Goal: Transaction & Acquisition: Purchase product/service

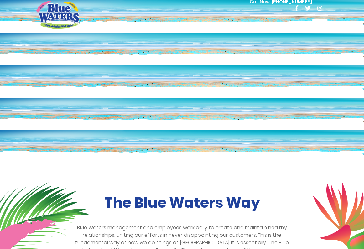
click at [321, 23] on div at bounding box center [320, 25] width 16 height 13
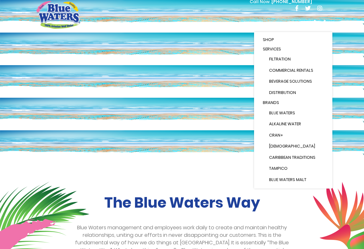
click at [288, 38] on link "Shop" at bounding box center [292, 39] width 73 height 9
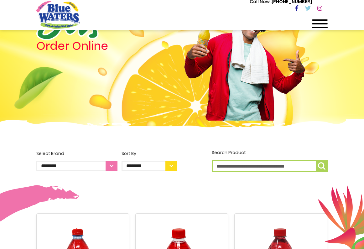
scroll to position [54, 0]
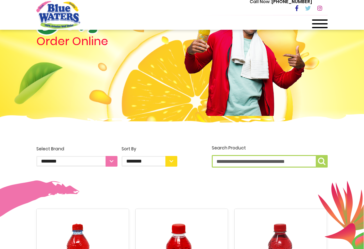
click at [224, 163] on input "Search Product" at bounding box center [270, 161] width 116 height 13
type input "********"
click at [321, 161] on button "Search Product ********" at bounding box center [321, 161] width 12 height 13
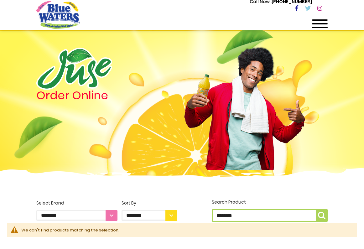
click at [317, 19] on span at bounding box center [320, 19] width 16 height 1
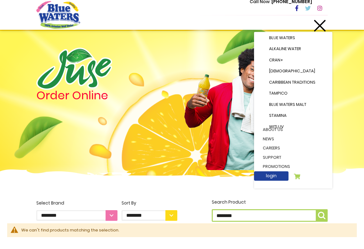
scroll to position [84, 0]
click at [277, 175] on link "login" at bounding box center [271, 175] width 34 height 9
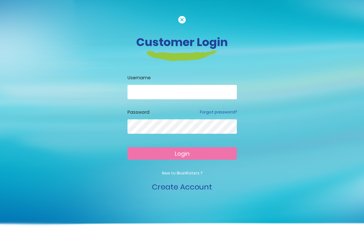
type input "**********"
click at [182, 153] on button "Login" at bounding box center [181, 153] width 109 height 13
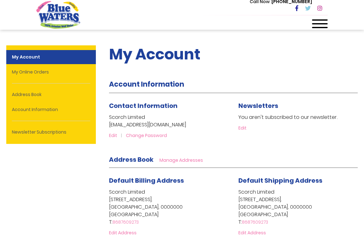
click at [314, 24] on span at bounding box center [320, 23] width 16 height 1
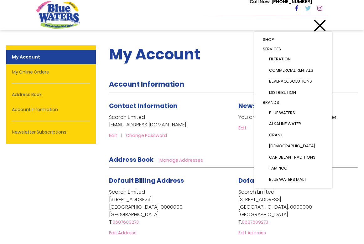
click at [293, 40] on link "Shop" at bounding box center [292, 39] width 73 height 9
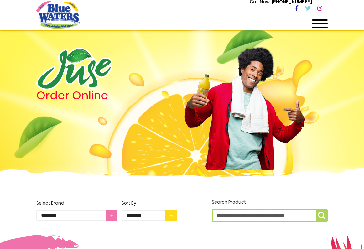
click at [317, 24] on div at bounding box center [320, 25] width 16 height 13
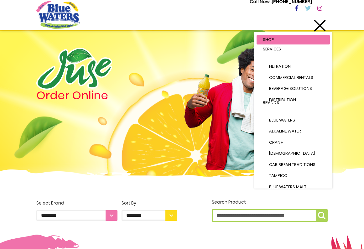
click at [322, 25] on div at bounding box center [320, 25] width 16 height 13
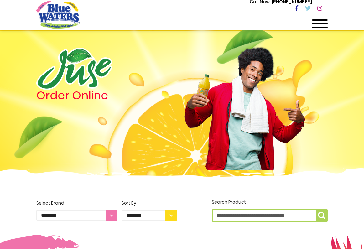
click at [321, 21] on div at bounding box center [320, 25] width 16 height 13
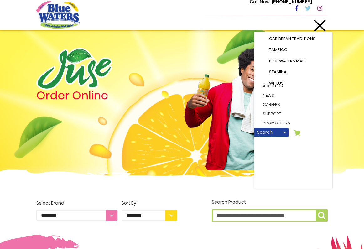
scroll to position [127, 0]
click at [296, 134] on icon at bounding box center [297, 133] width 6 height 6
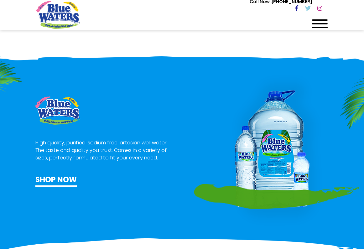
scroll to position [275, 0]
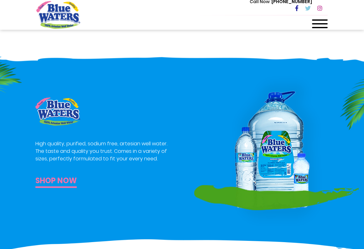
click at [64, 181] on link "Shop now" at bounding box center [55, 181] width 41 height 13
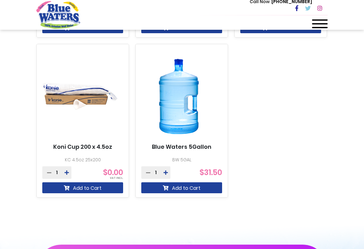
scroll to position [543, 0]
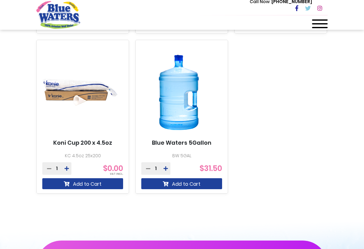
click at [166, 167] on icon at bounding box center [165, 168] width 4 height 5
click at [149, 168] on icon at bounding box center [148, 168] width 4 height 5
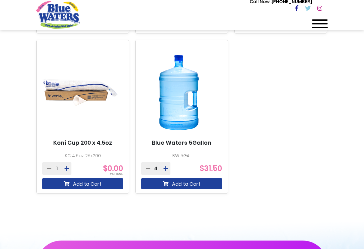
click at [149, 168] on icon at bounding box center [148, 168] width 4 height 5
click at [164, 168] on icon at bounding box center [165, 168] width 4 height 5
click at [167, 181] on icon "submit" at bounding box center [166, 183] width 6 height 5
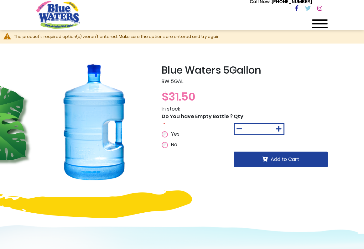
click at [279, 125] on button at bounding box center [278, 129] width 9 height 11
click at [239, 129] on icon at bounding box center [239, 129] width 6 height 6
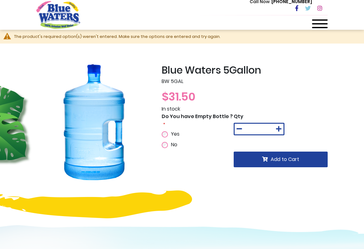
type input "*"
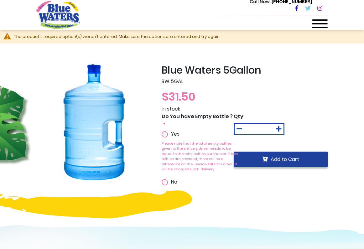
click at [287, 158] on span "Add to Cart" at bounding box center [284, 159] width 28 height 7
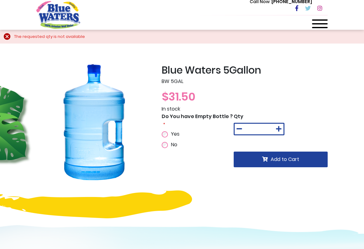
click at [318, 24] on span at bounding box center [320, 23] width 16 height 1
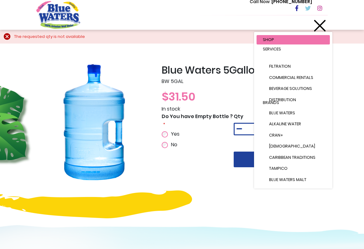
click at [319, 26] on div at bounding box center [320, 25] width 16 height 13
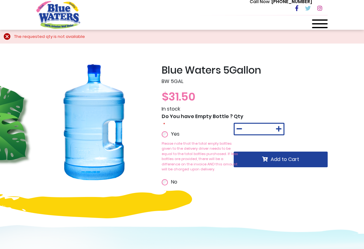
click at [275, 128] on button at bounding box center [278, 129] width 9 height 11
type input "*"
click at [271, 156] on span "Add to Cart" at bounding box center [284, 159] width 28 height 7
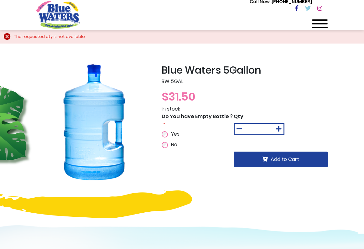
click at [319, 22] on div at bounding box center [320, 25] width 16 height 13
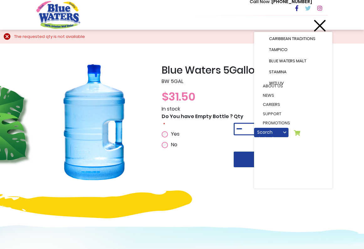
scroll to position [127, 0]
click at [295, 133] on icon at bounding box center [297, 133] width 6 height 6
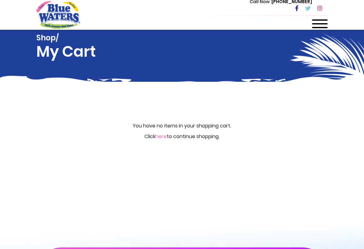
click at [160, 137] on link "here" at bounding box center [160, 136] width 11 height 7
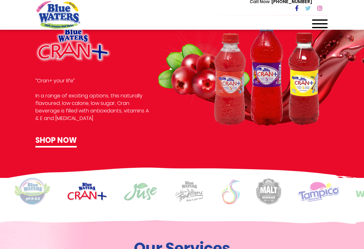
scroll to position [347, 0]
click at [33, 192] on img at bounding box center [32, 191] width 37 height 27
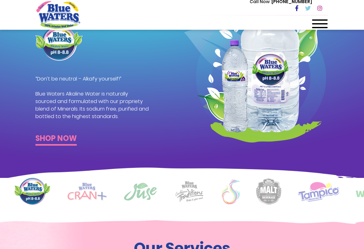
click at [62, 140] on link "Shop now" at bounding box center [55, 139] width 41 height 13
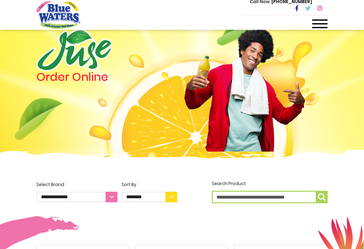
scroll to position [24, 0]
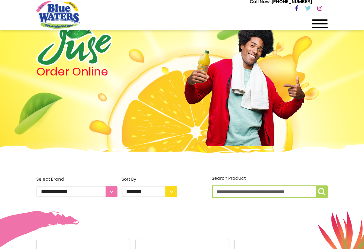
select select "**********"
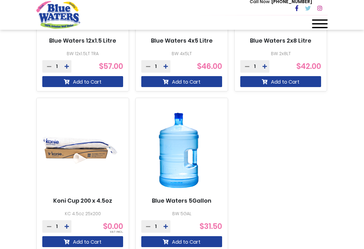
scroll to position [493, 0]
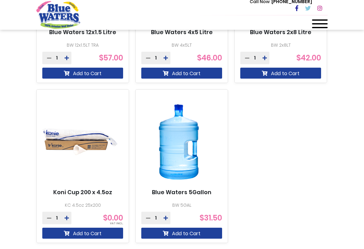
click at [166, 217] on icon at bounding box center [165, 217] width 4 height 5
click at [171, 234] on button "Add to Cart" at bounding box center [181, 232] width 81 height 11
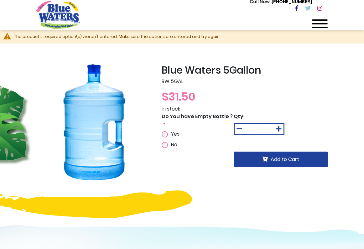
click at [165, 129] on div "Do You have Empty Bottle ? Yes No" at bounding box center [197, 131] width 72 height 36
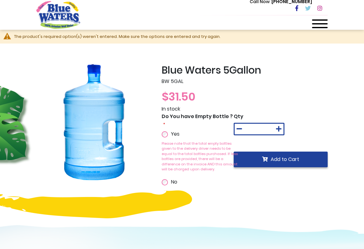
click at [270, 160] on span "Add to Cart" at bounding box center [284, 159] width 28 height 7
